Goal: Register for event/course

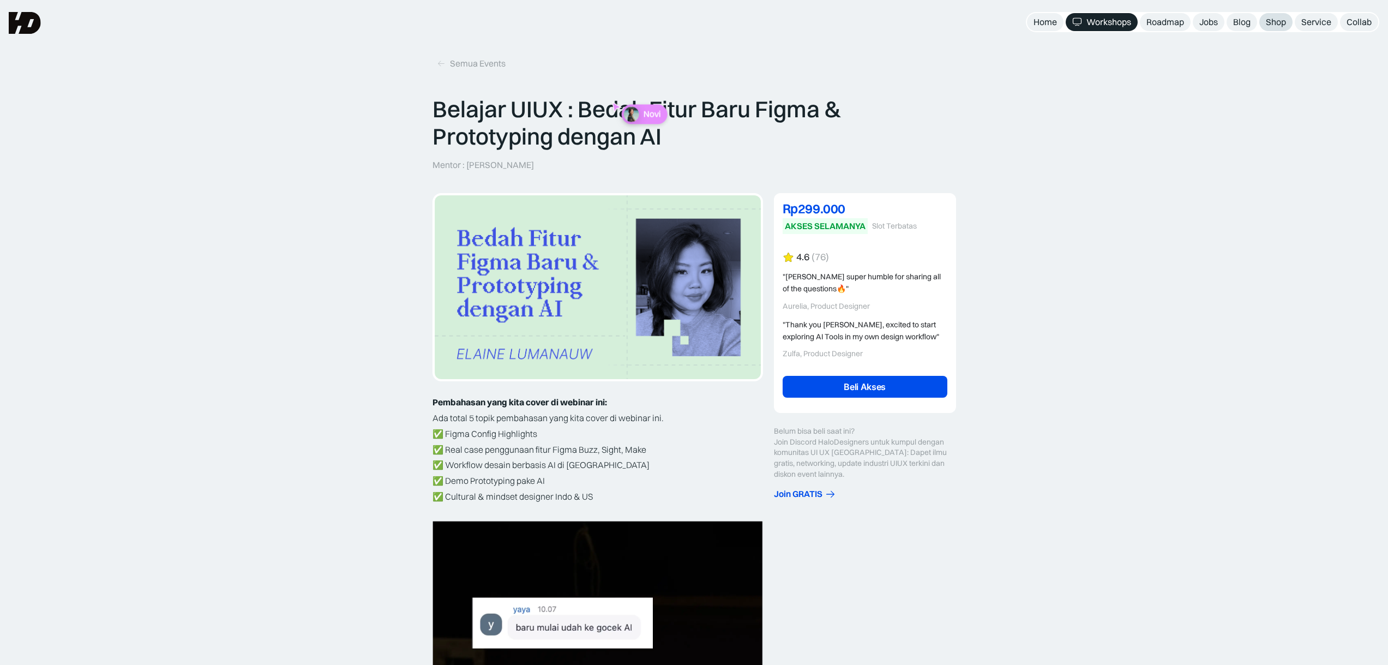
click at [1269, 25] on div "Shop" at bounding box center [1276, 21] width 20 height 11
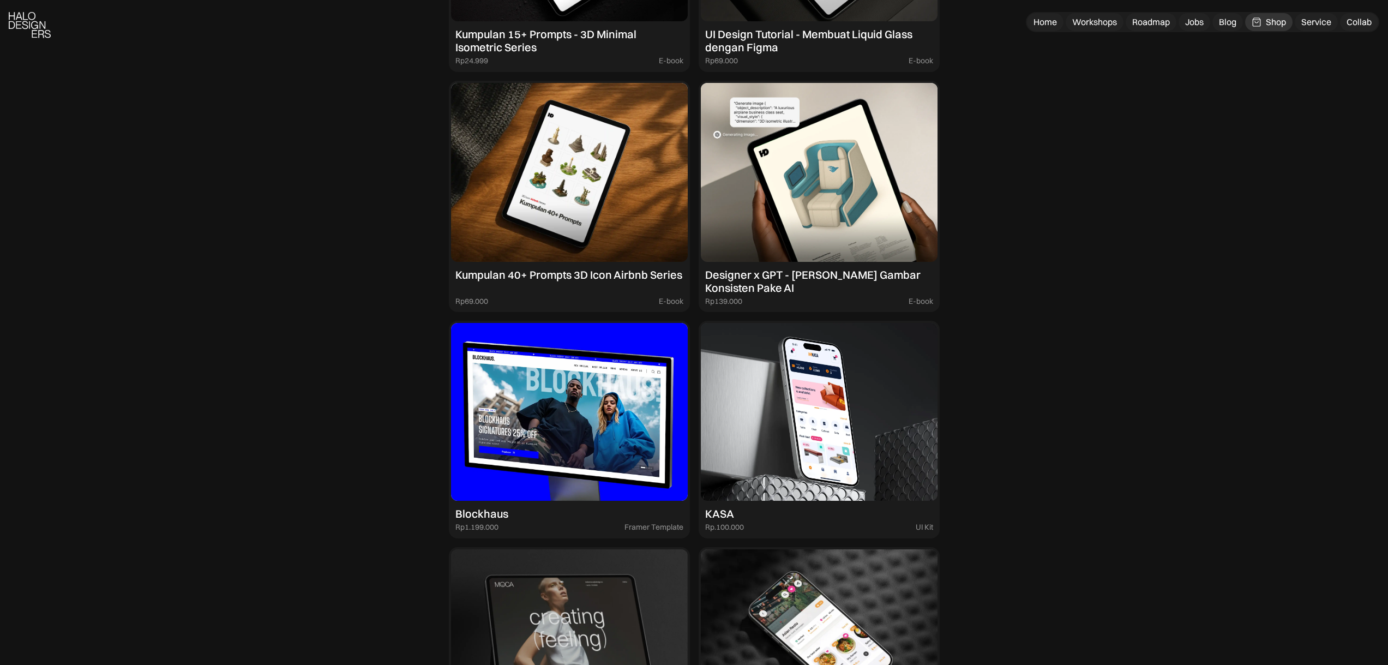
scroll to position [1206, 0]
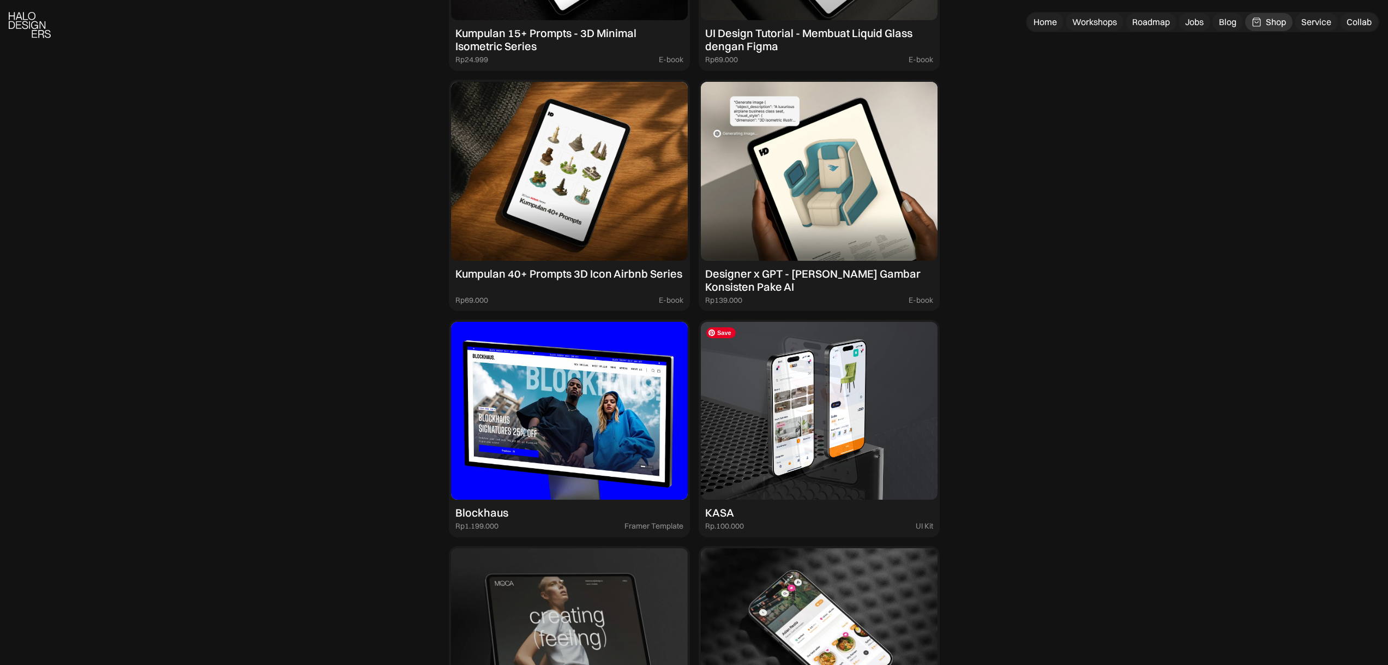
click at [856, 383] on img at bounding box center [819, 411] width 237 height 178
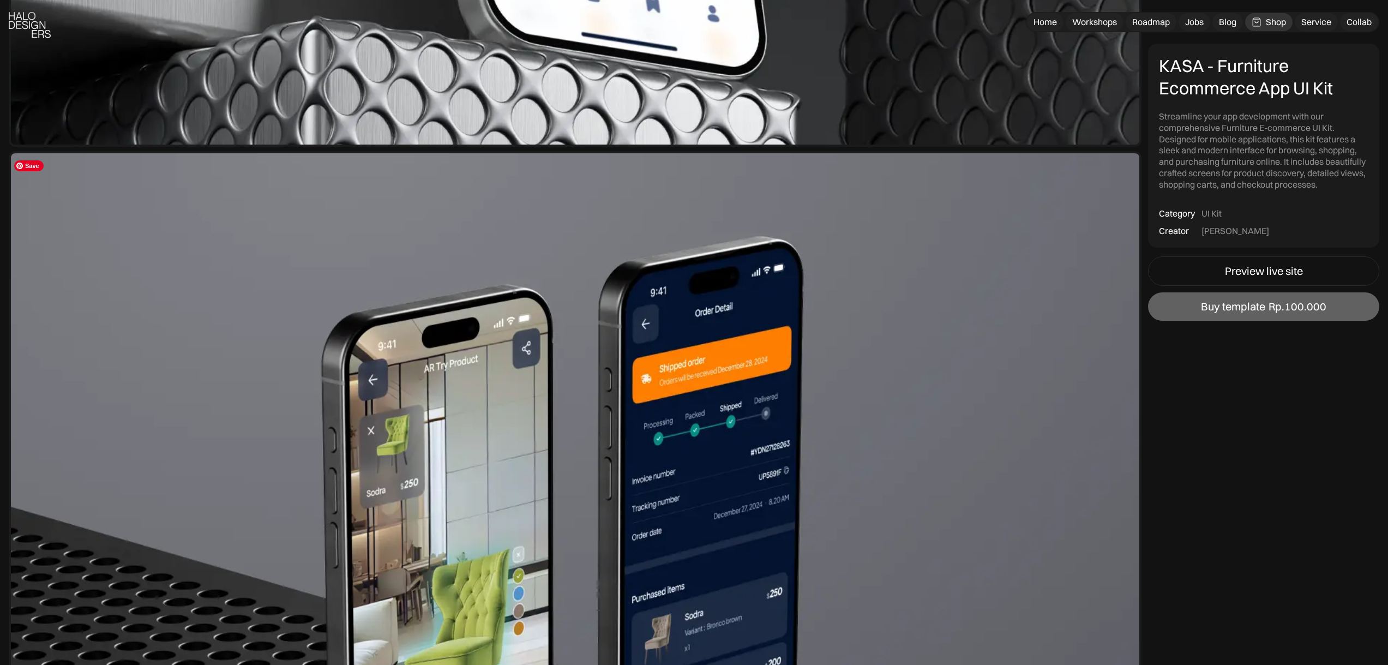
scroll to position [799, 0]
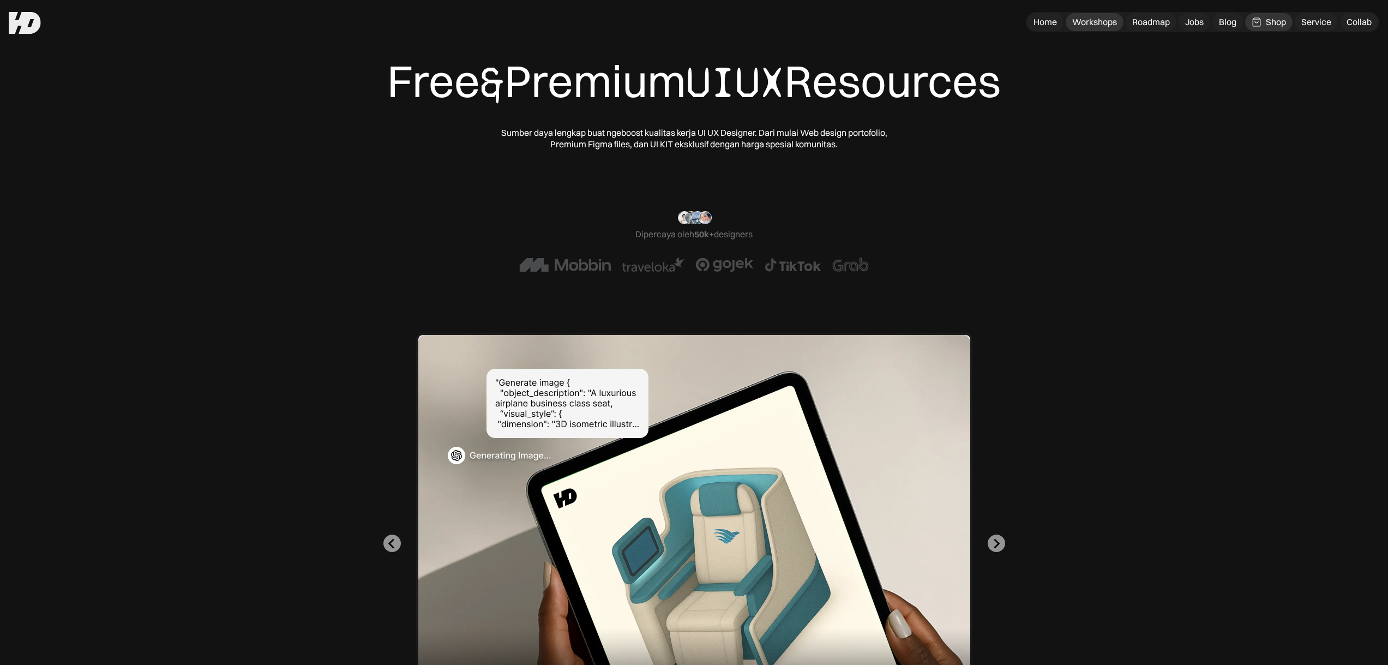
click at [1102, 22] on div "Workshops" at bounding box center [1094, 21] width 45 height 11
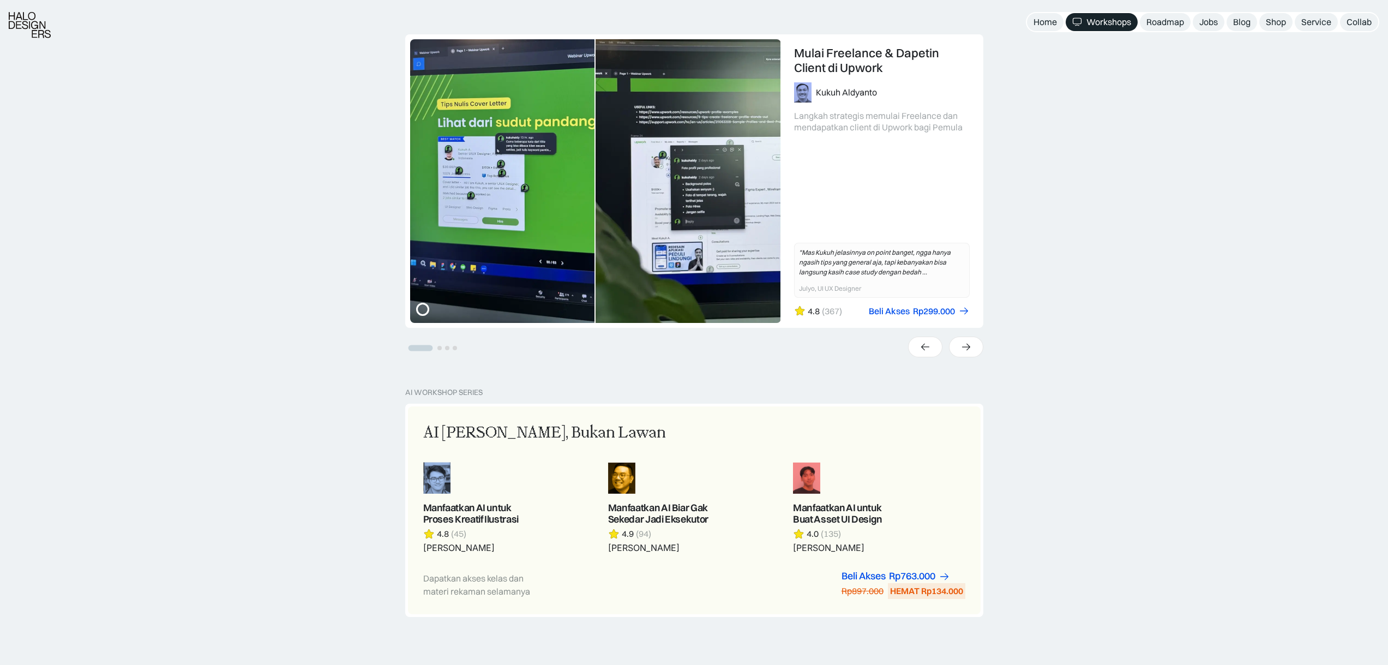
scroll to position [258, 0]
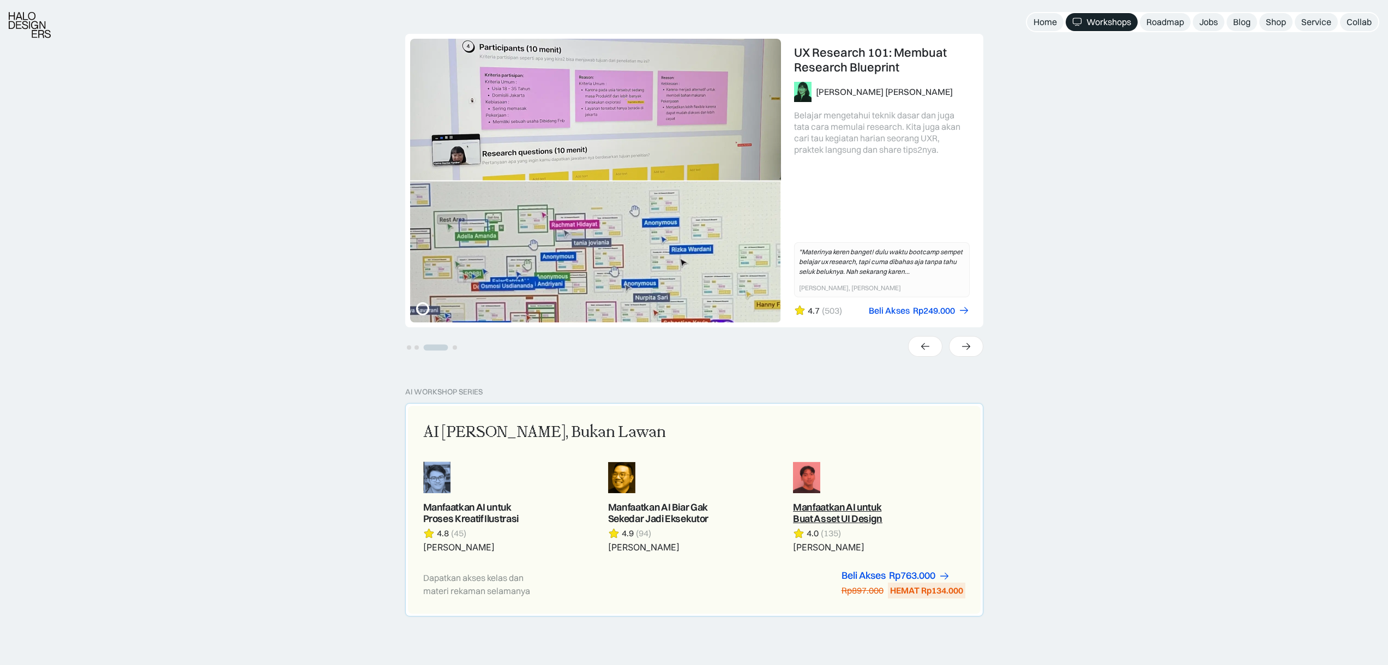
click at [898, 466] on link at bounding box center [879, 507] width 172 height 92
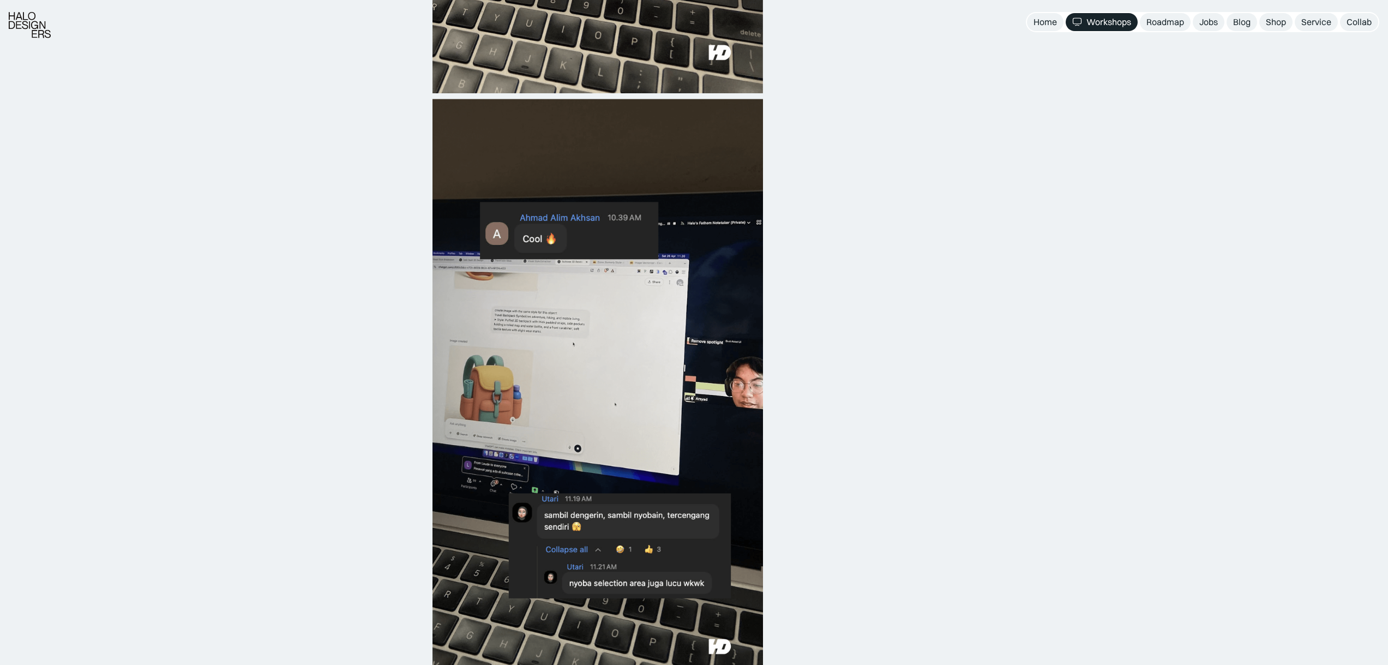
scroll to position [984, 0]
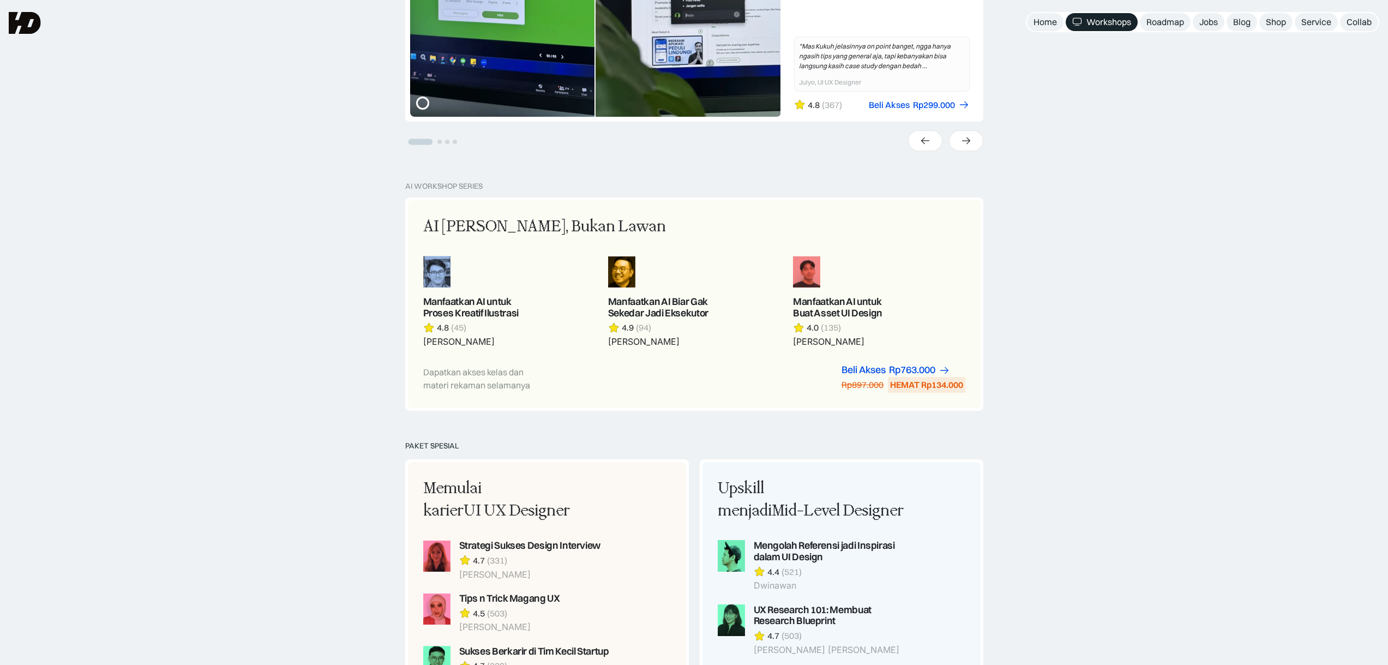
scroll to position [454, 0]
